Goal: Task Accomplishment & Management: Manage account settings

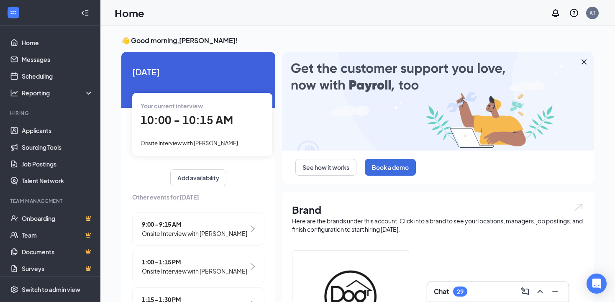
click at [196, 124] on span "10:00 - 10:15 AM" at bounding box center [186, 120] width 92 height 14
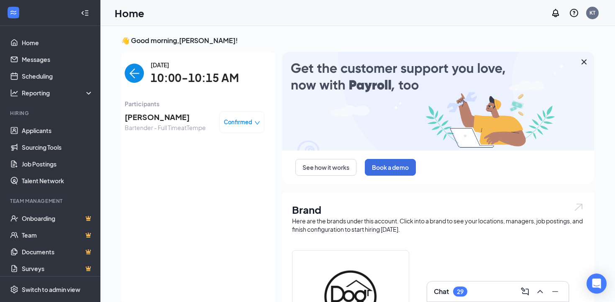
scroll to position [3, 0]
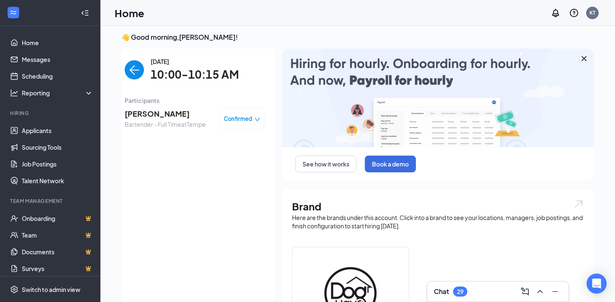
click at [174, 118] on span "[PERSON_NAME]" at bounding box center [165, 114] width 81 height 12
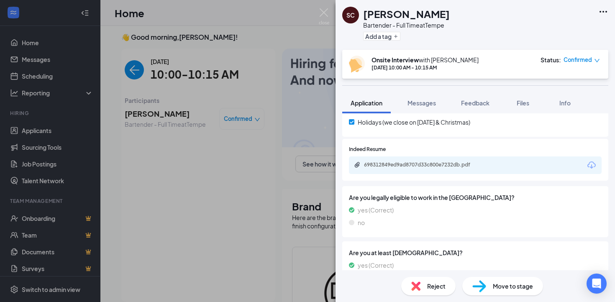
scroll to position [387, 0]
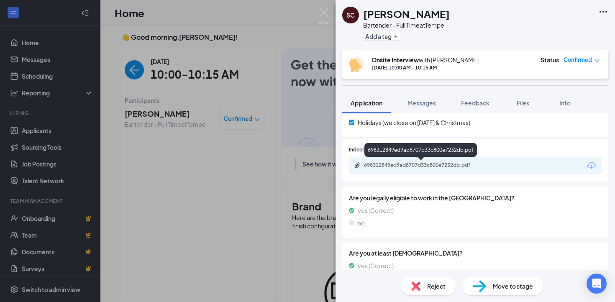
click at [449, 164] on div "698312849ed9ad8707d33c800e7232db.pdf" at bounding box center [422, 165] width 117 height 7
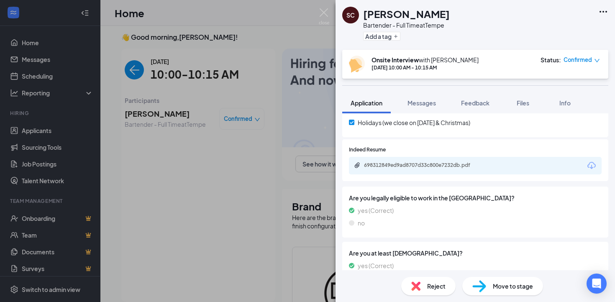
click at [437, 288] on span "Reject" at bounding box center [436, 285] width 18 height 9
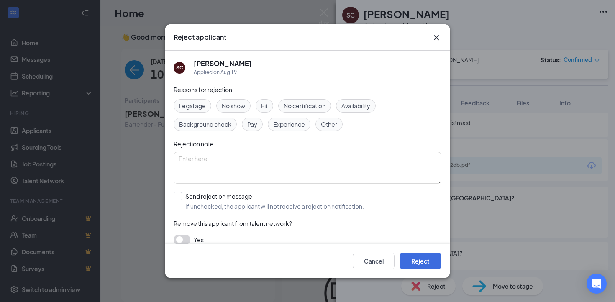
click at [270, 108] on div "Fit" at bounding box center [264, 105] width 18 height 13
click at [368, 106] on span "Availability" at bounding box center [355, 105] width 29 height 9
click at [430, 262] on button "Reject" at bounding box center [420, 261] width 42 height 17
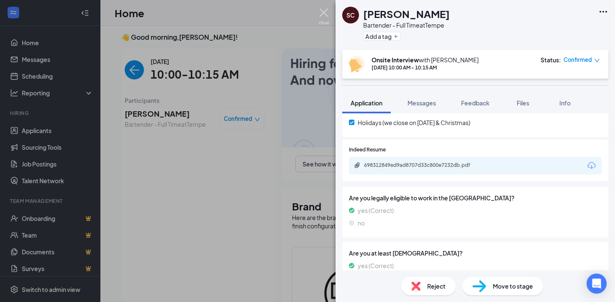
click at [324, 13] on img at bounding box center [324, 16] width 10 height 16
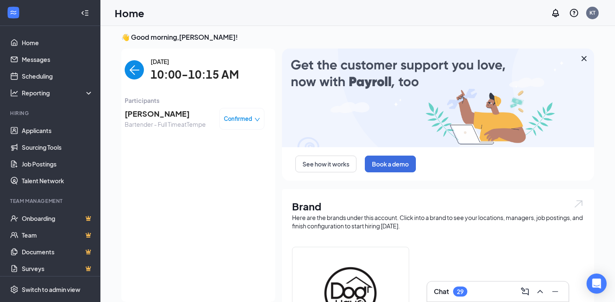
click at [138, 71] on img "back-button" at bounding box center [134, 69] width 19 height 19
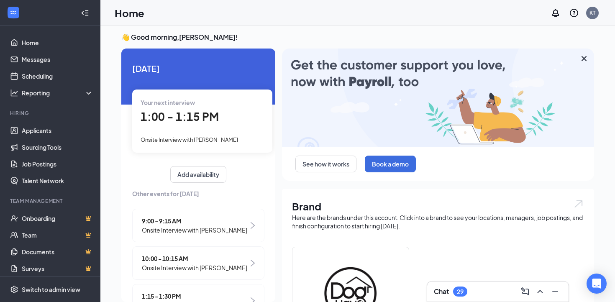
scroll to position [33, 0]
